Goal: Information Seeking & Learning: Learn about a topic

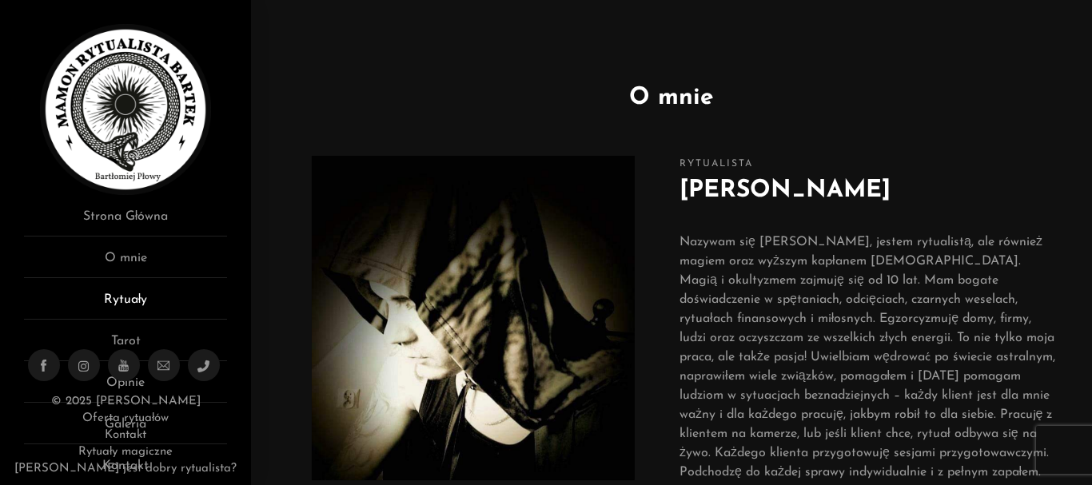
click at [150, 291] on link "Rytuały" at bounding box center [125, 305] width 203 height 30
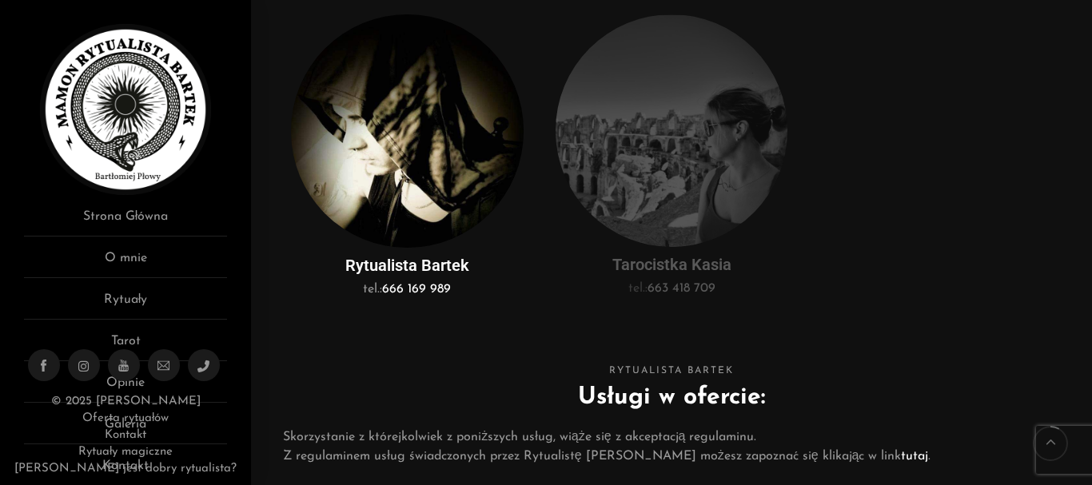
scroll to position [480, 0]
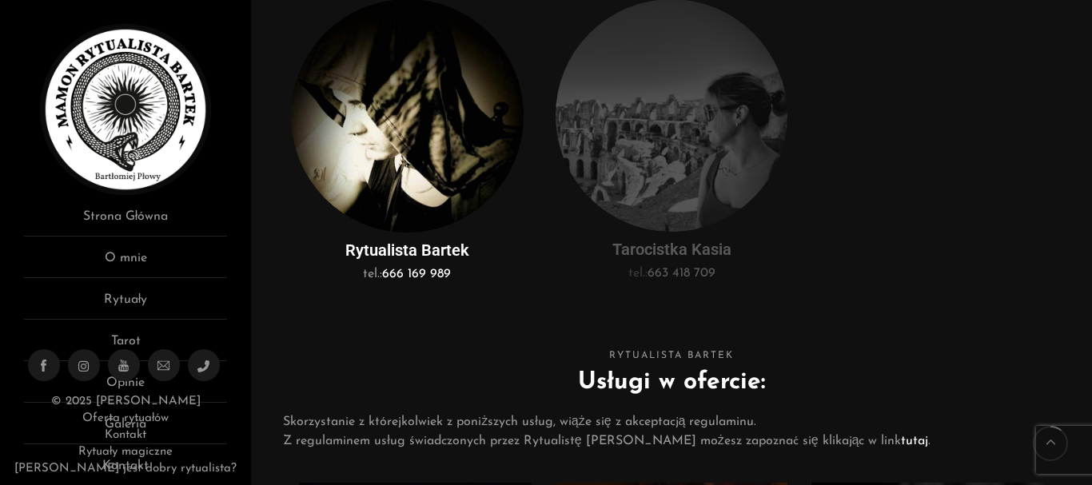
click at [421, 196] on img at bounding box center [407, 116] width 233 height 234
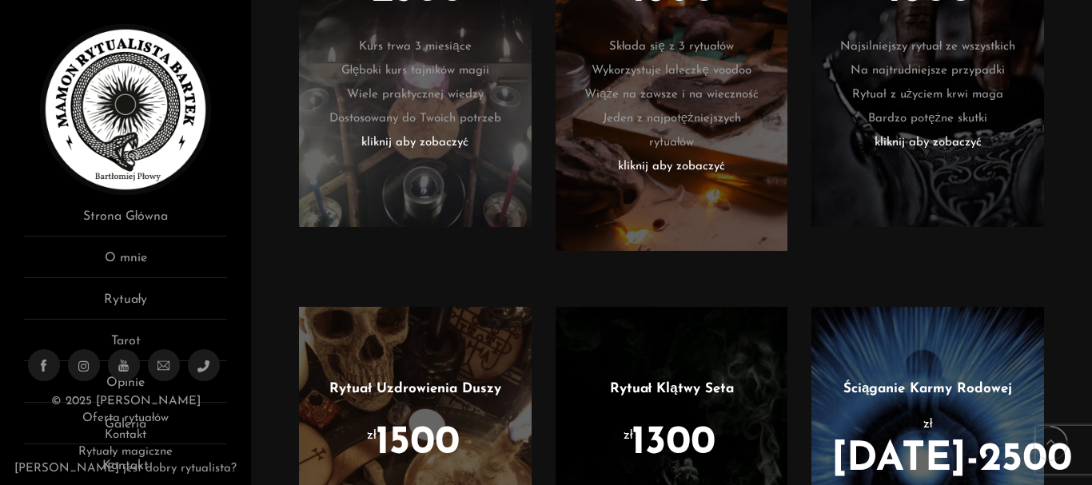
scroll to position [1280, 0]
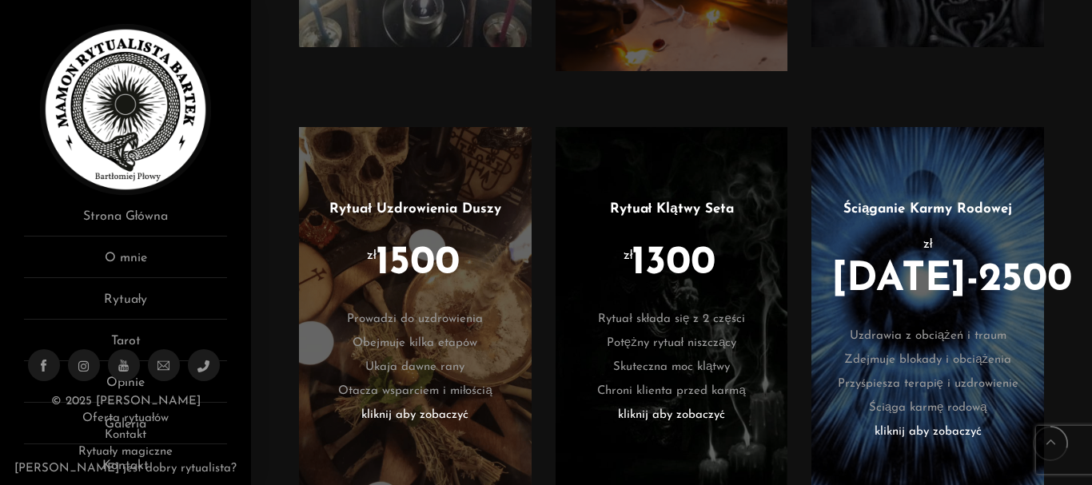
click at [708, 413] on li "kliknij aby zobaczyć" at bounding box center [672, 416] width 185 height 24
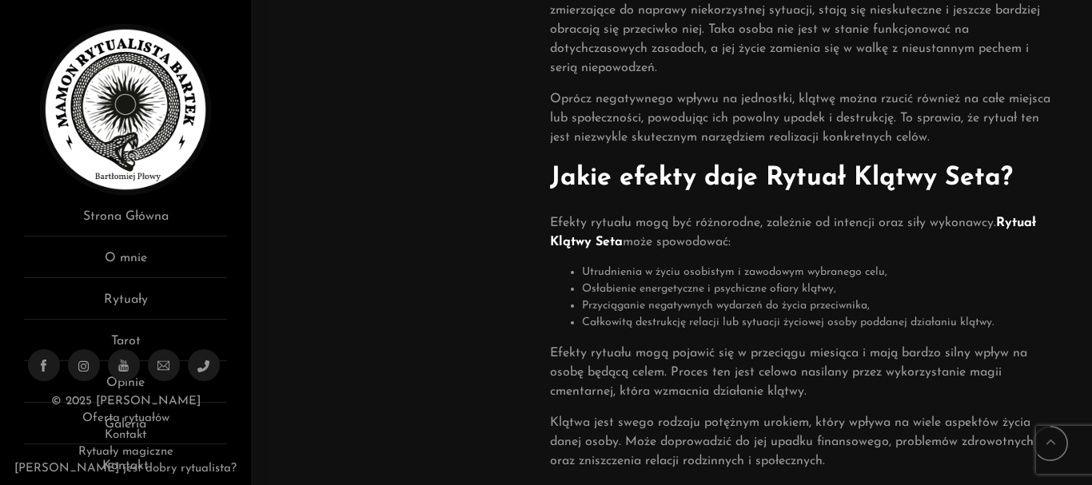
scroll to position [1120, 0]
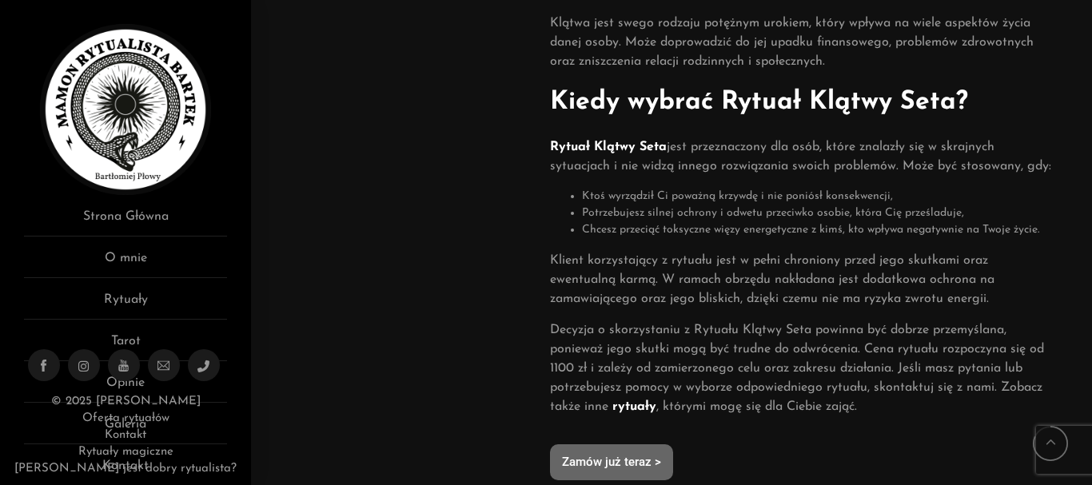
click at [617, 413] on strong "rytuały" at bounding box center [635, 407] width 44 height 13
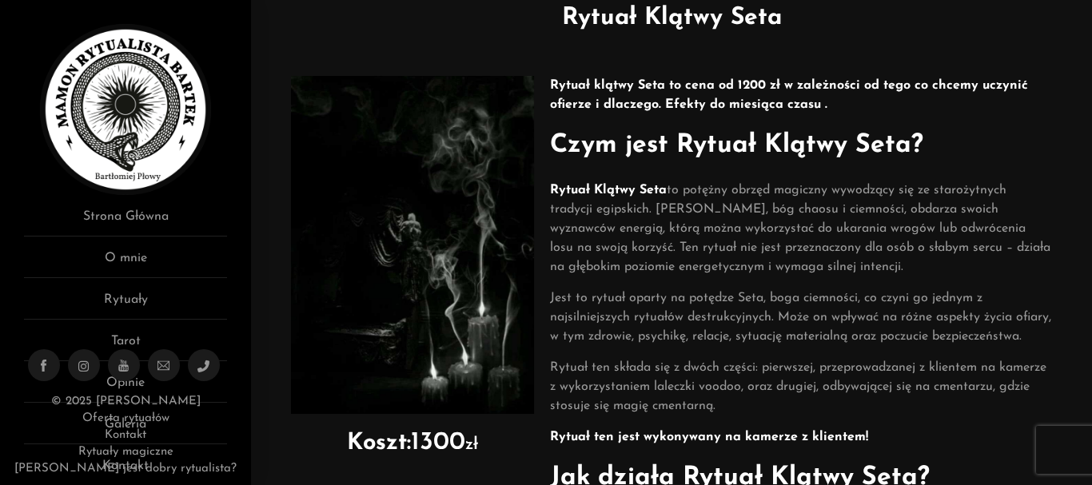
scroll to position [0, 0]
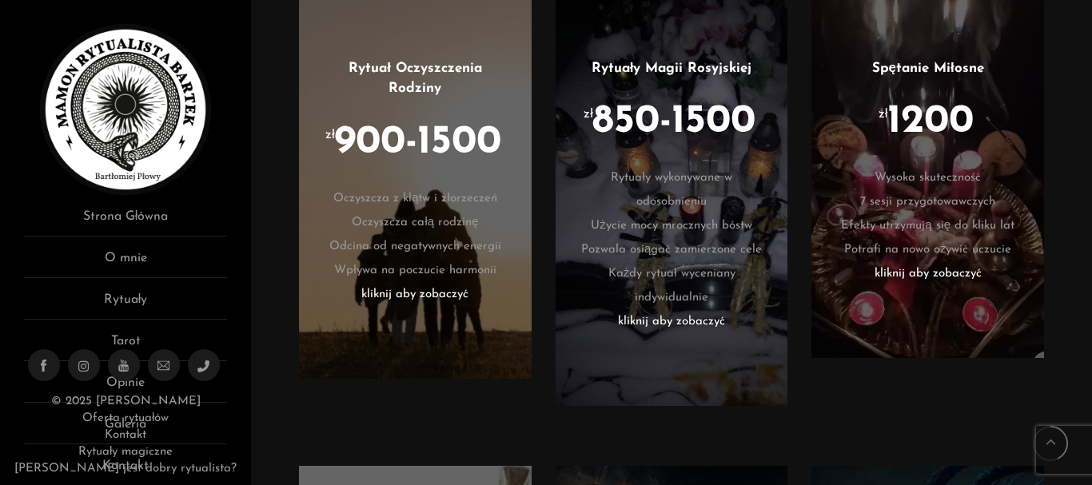
scroll to position [1919, 0]
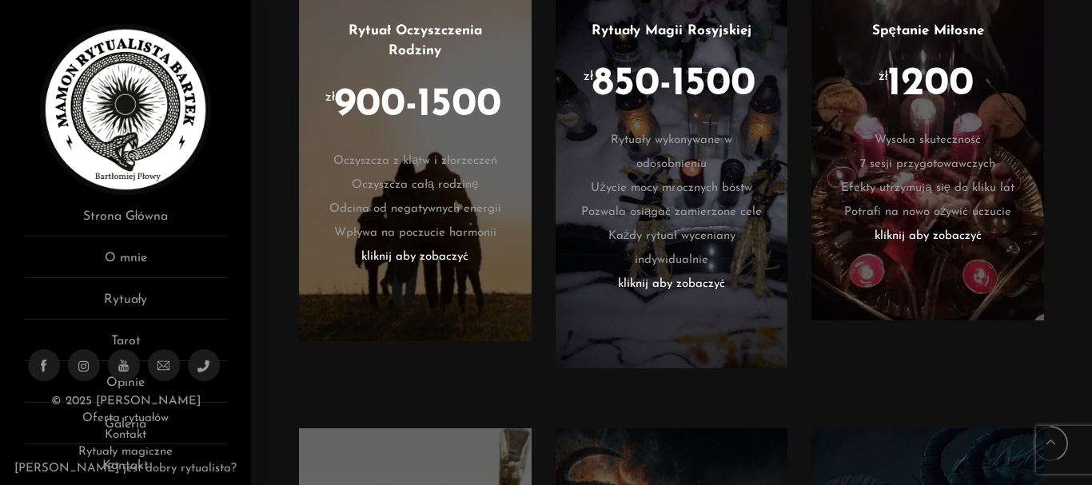
drag, startPoint x: 429, startPoint y: 291, endPoint x: 430, endPoint y: 340, distance: 48.8
click at [430, 340] on div at bounding box center [415, 145] width 233 height 393
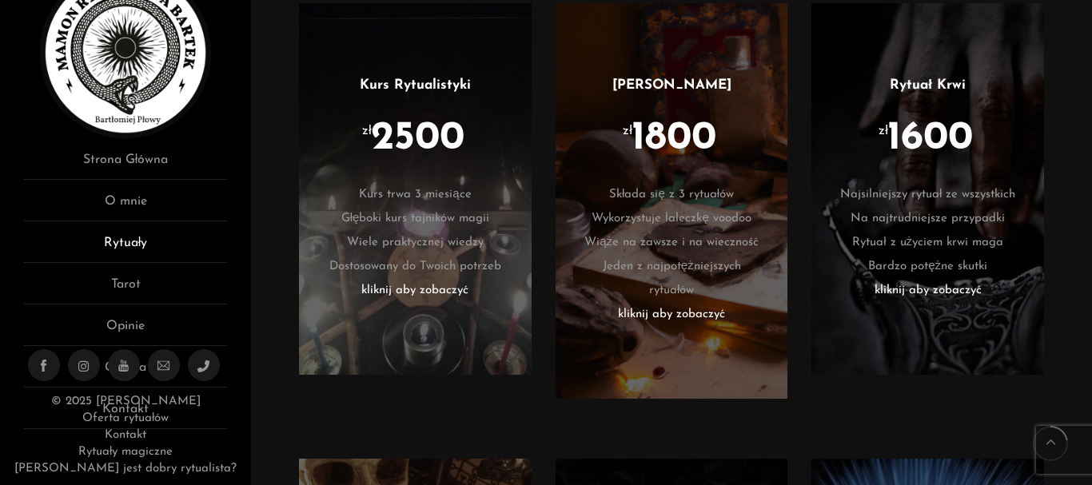
scroll to position [97, 0]
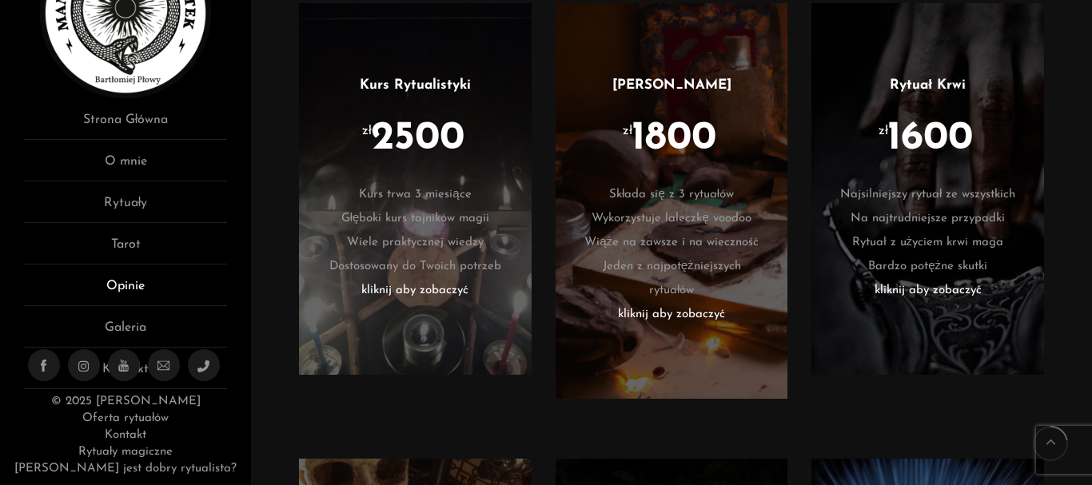
click at [157, 290] on link "Opinie" at bounding box center [125, 292] width 203 height 30
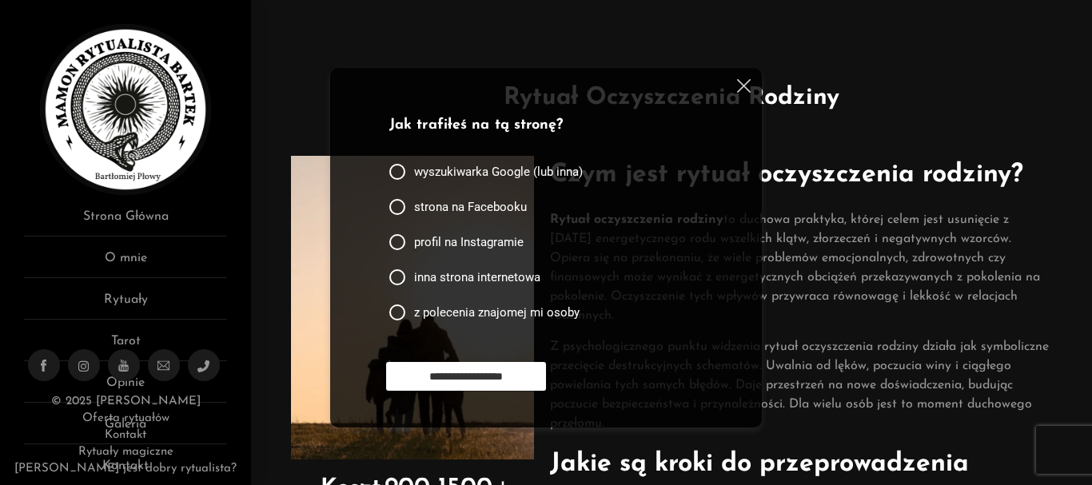
click at [953, 109] on h1 "Rytuał Oczyszczenia Rodziny" at bounding box center [671, 98] width 793 height 36
click at [742, 86] on img at bounding box center [744, 86] width 14 height 14
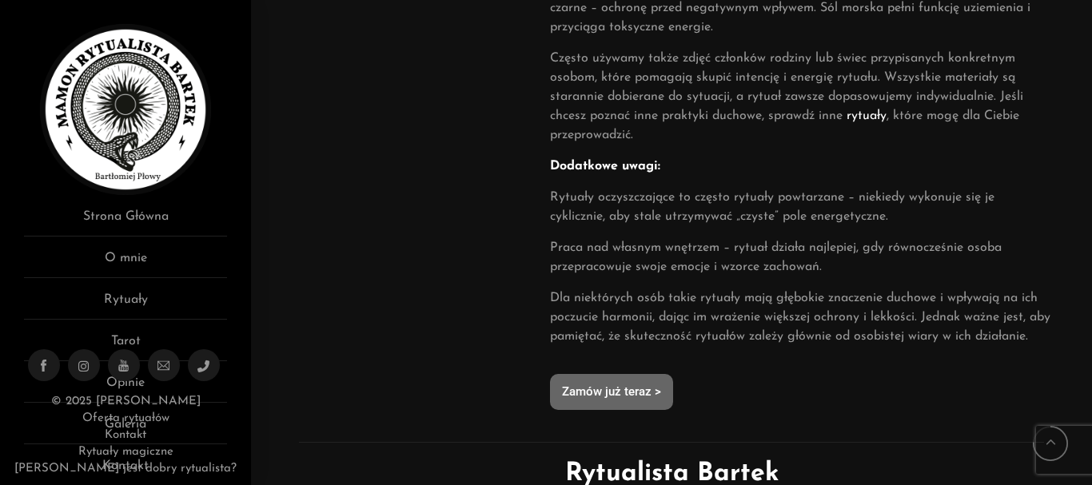
scroll to position [1200, 0]
